Goal: Find contact information: Find contact information

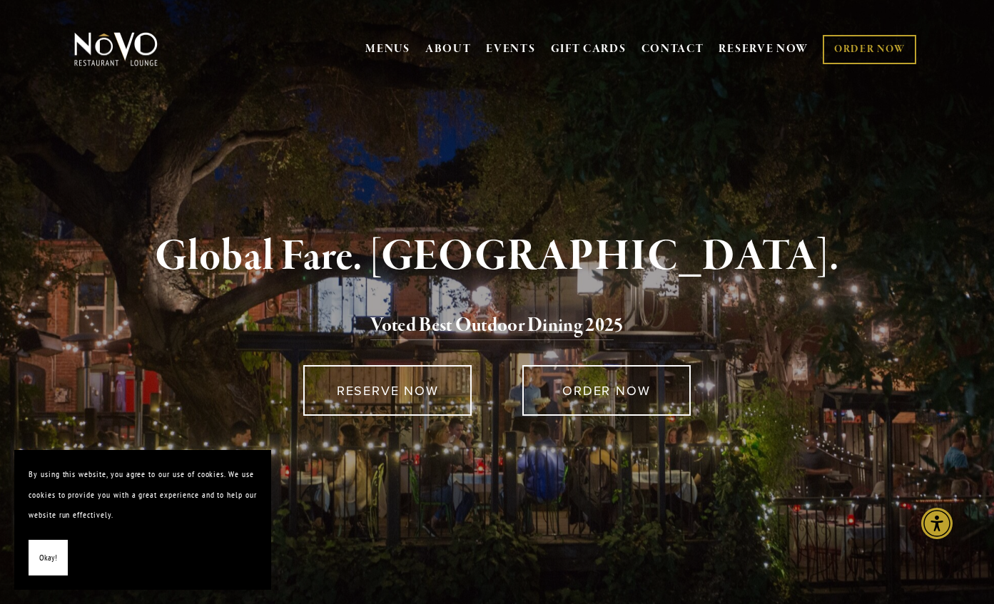
scroll to position [9, 0]
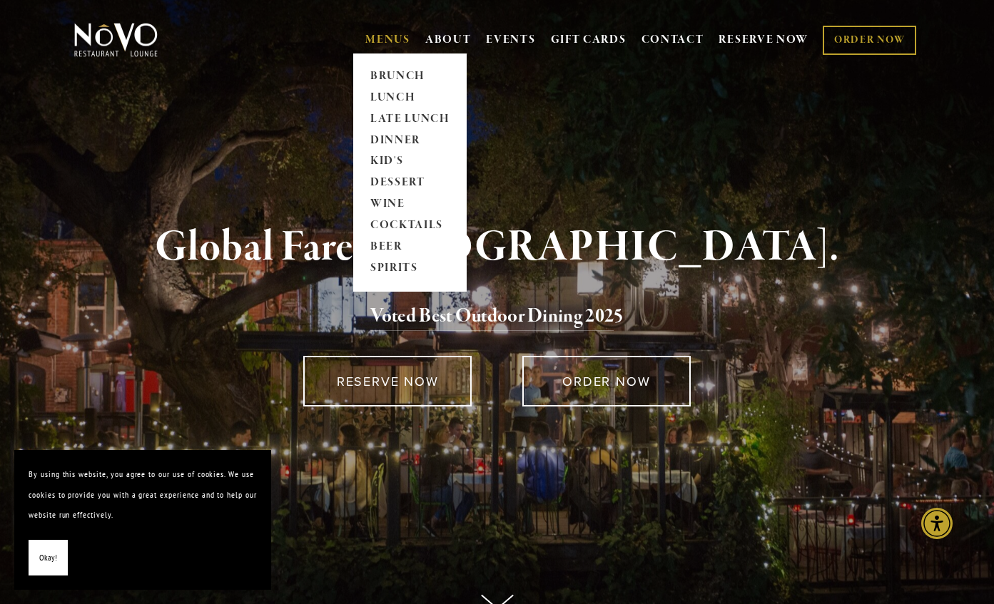
click at [388, 36] on link "MENUS" at bounding box center [387, 40] width 45 height 14
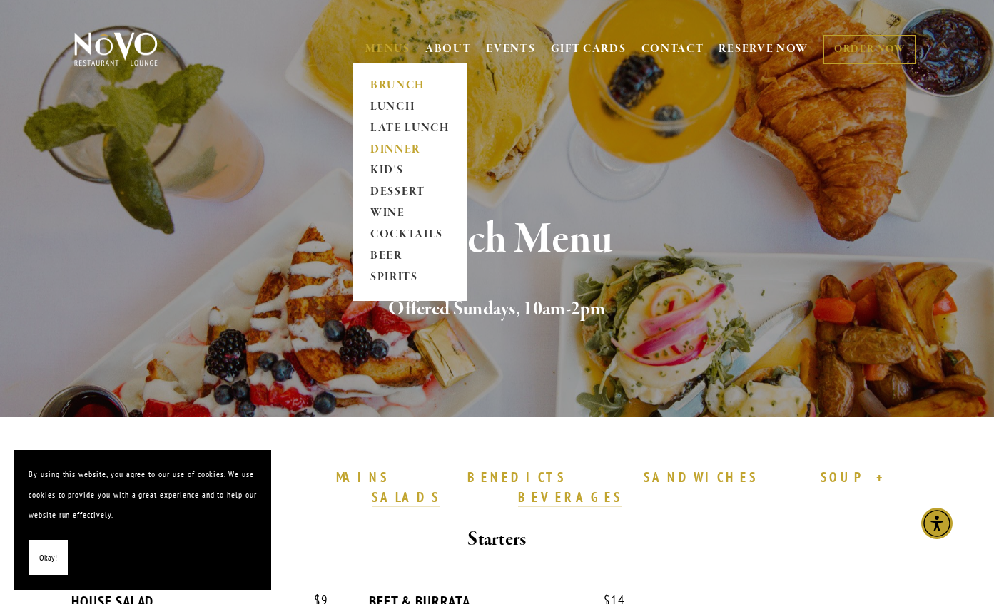
click at [403, 150] on link "DINNER" at bounding box center [409, 149] width 89 height 21
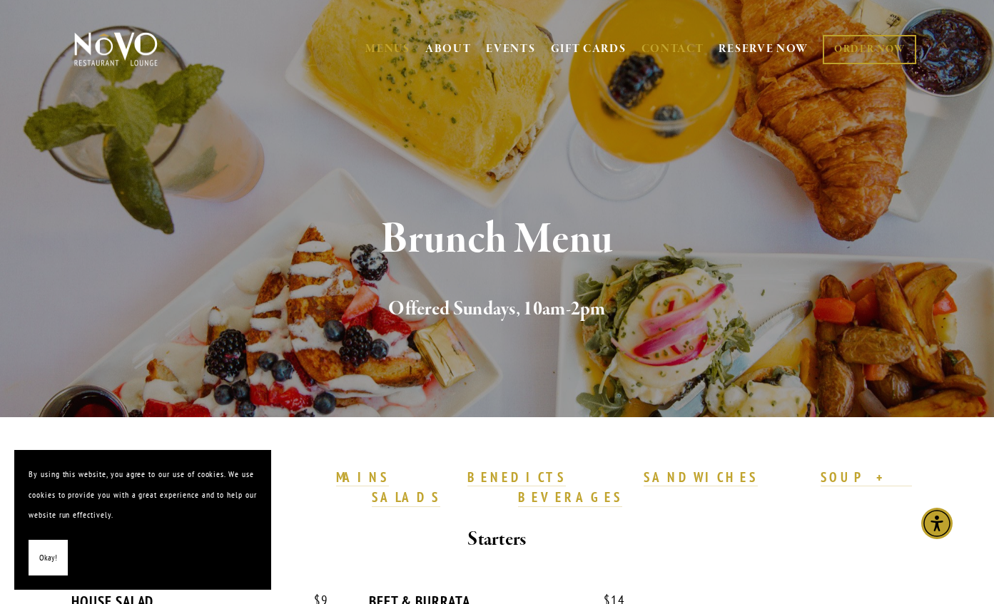
click at [669, 50] on link "CONTACT" at bounding box center [673, 49] width 63 height 27
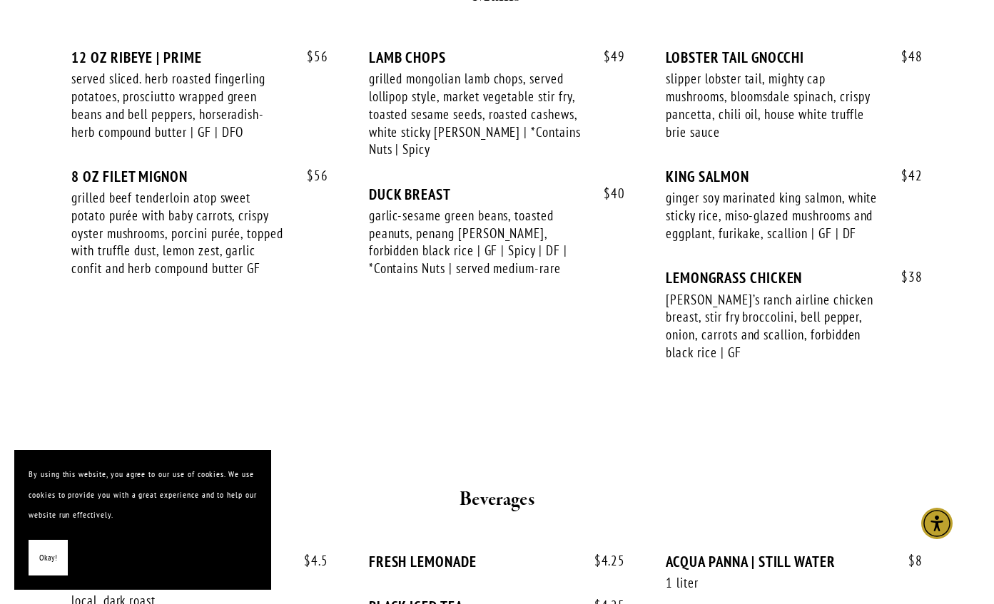
scroll to position [2595, 0]
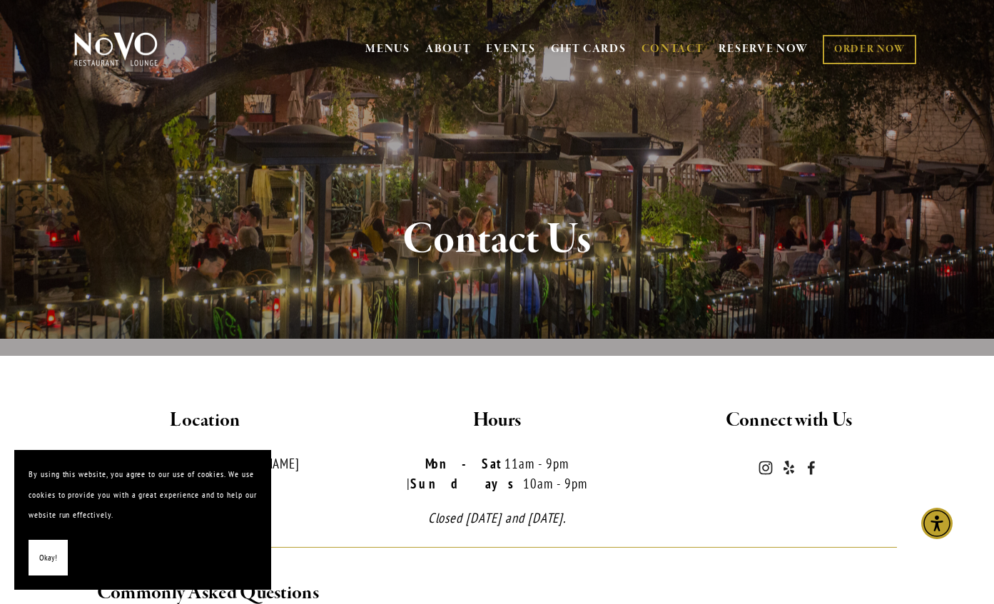
scroll to position [157, 0]
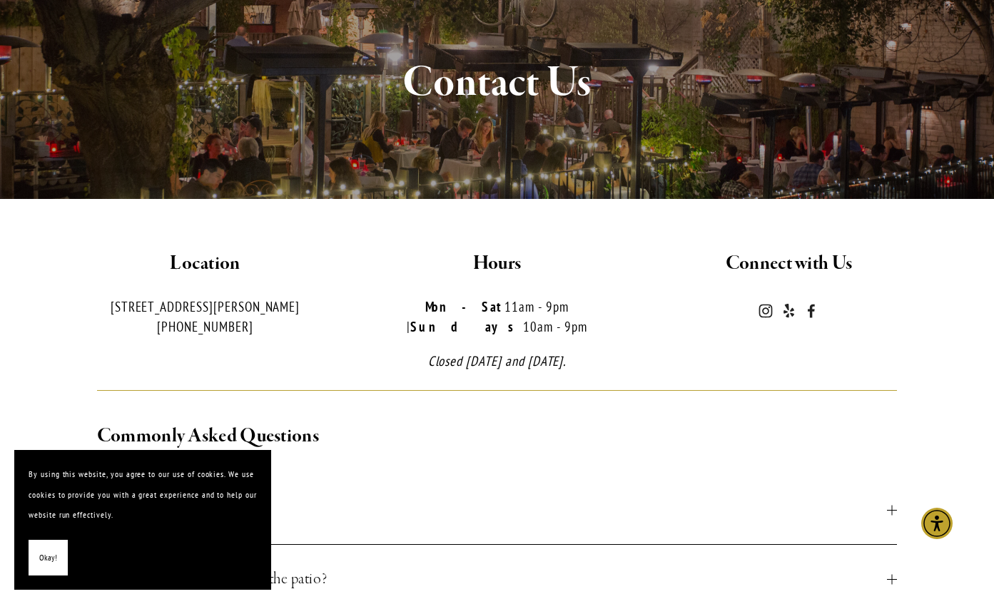
drag, startPoint x: 300, startPoint y: 308, endPoint x: 108, endPoint y: 308, distance: 192.0
click at [108, 308] on p "[STREET_ADDRESS][PERSON_NAME] [PHONE_NUMBER]" at bounding box center [205, 317] width 268 height 41
copy p "[STREET_ADDRESS][PERSON_NAME]"
